Goal: Navigation & Orientation: Find specific page/section

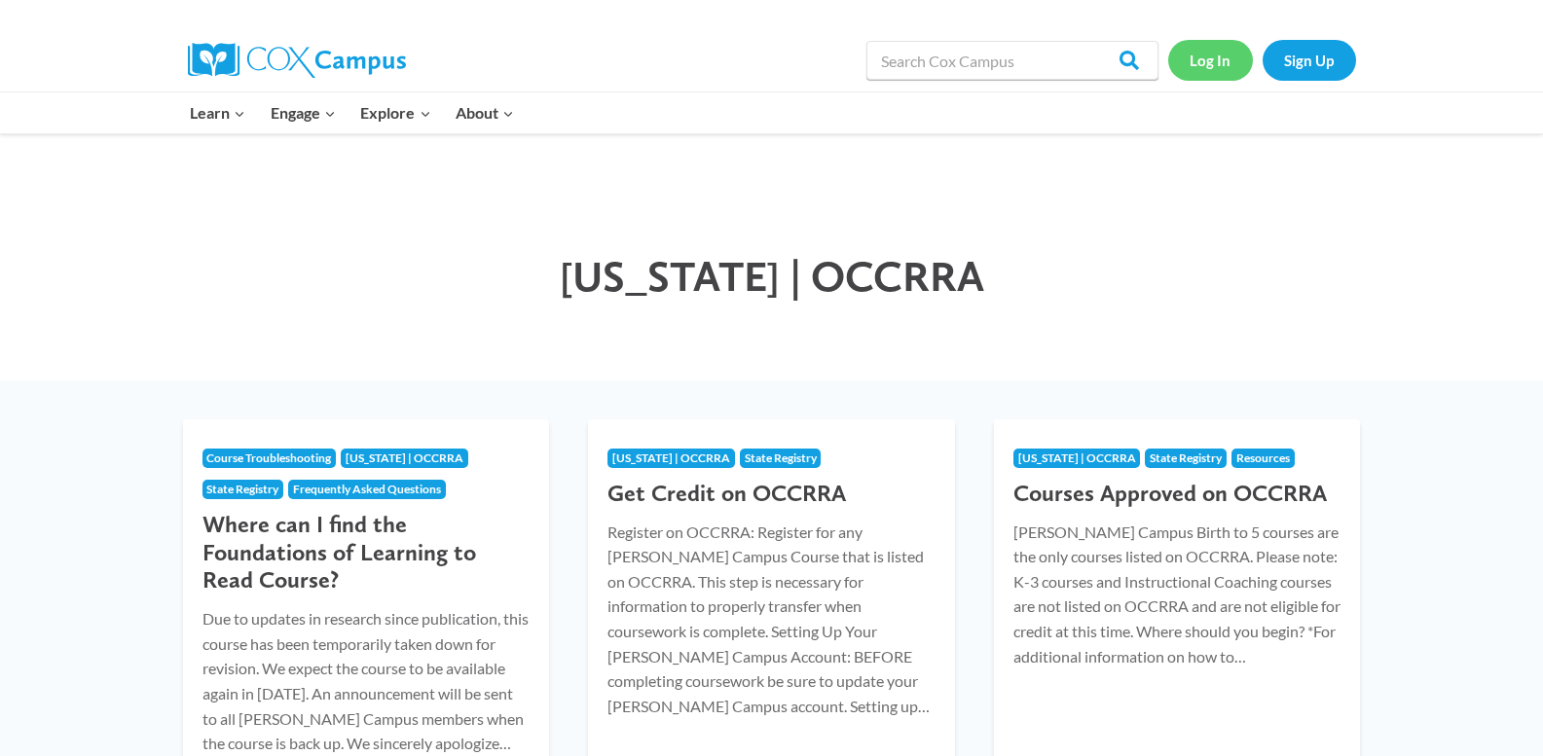
click at [1220, 57] on link "Log In" at bounding box center [1210, 60] width 85 height 40
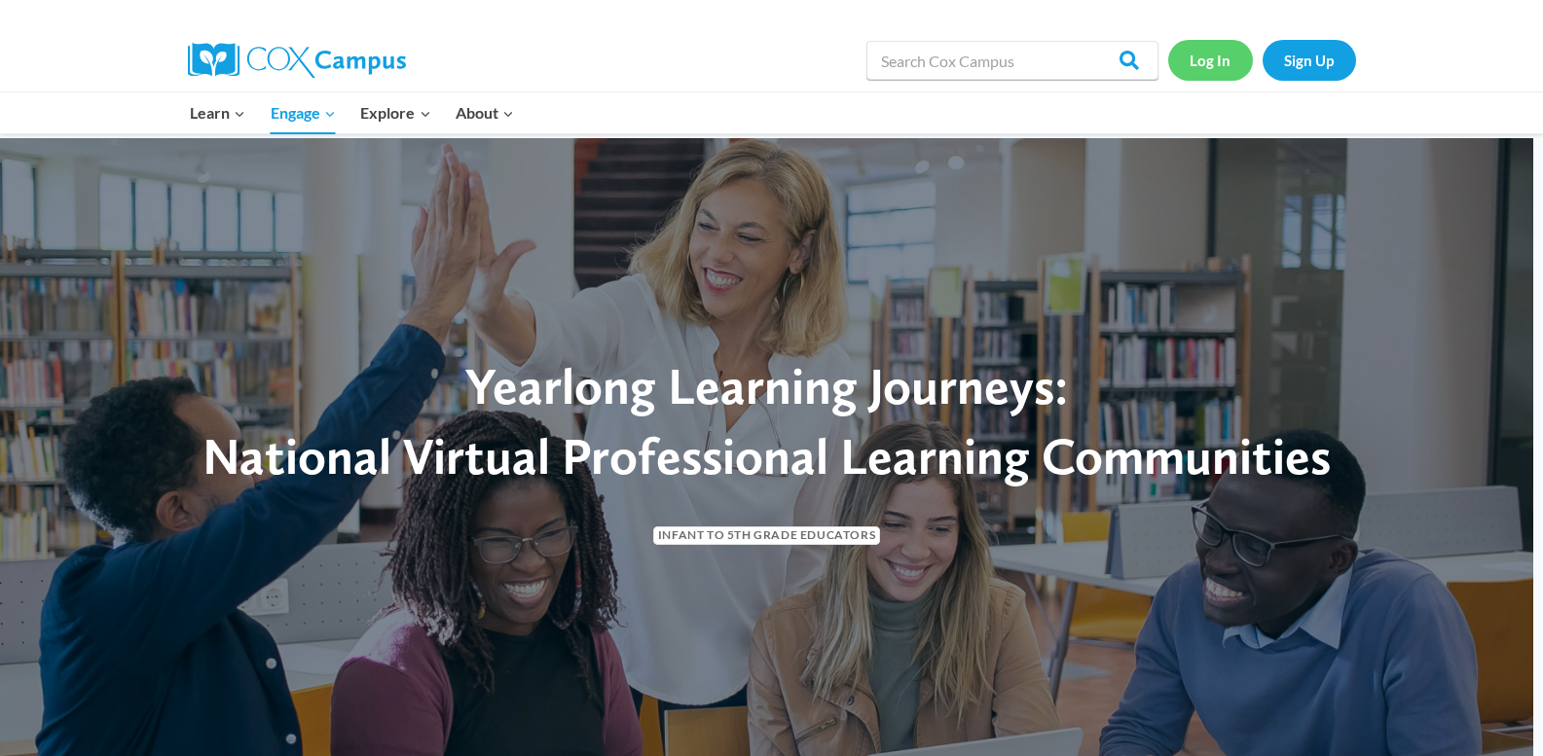
click at [1189, 58] on link "Log In" at bounding box center [1210, 60] width 85 height 40
